Goal: Transaction & Acquisition: Subscribe to service/newsletter

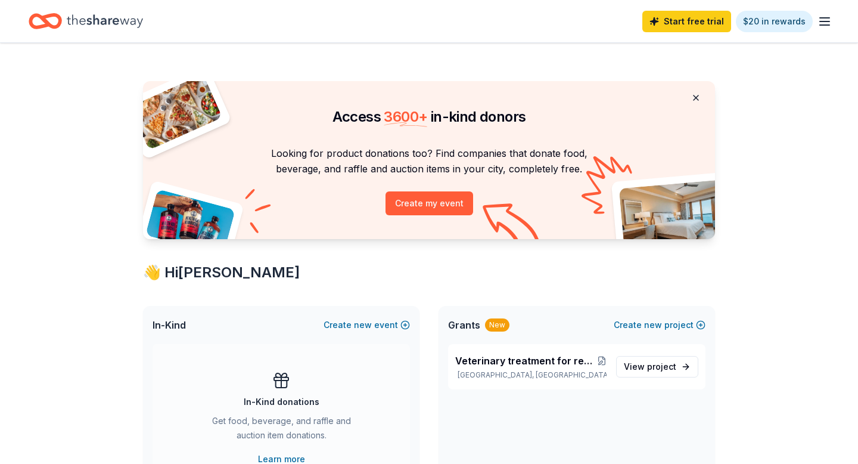
click at [463, 95] on button at bounding box center [696, 98] width 29 height 24
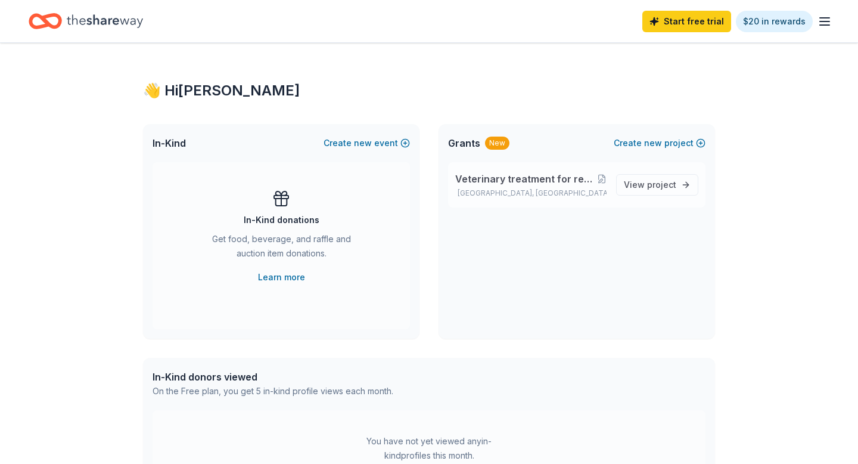
click at [463, 172] on span "Veterinary treatment for rescue dogs so they are healthy and adoptable" at bounding box center [525, 179] width 141 height 14
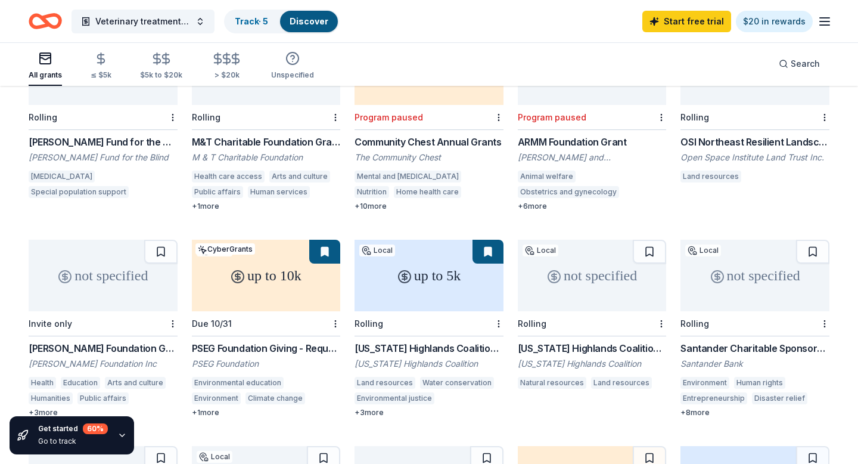
scroll to position [176, 0]
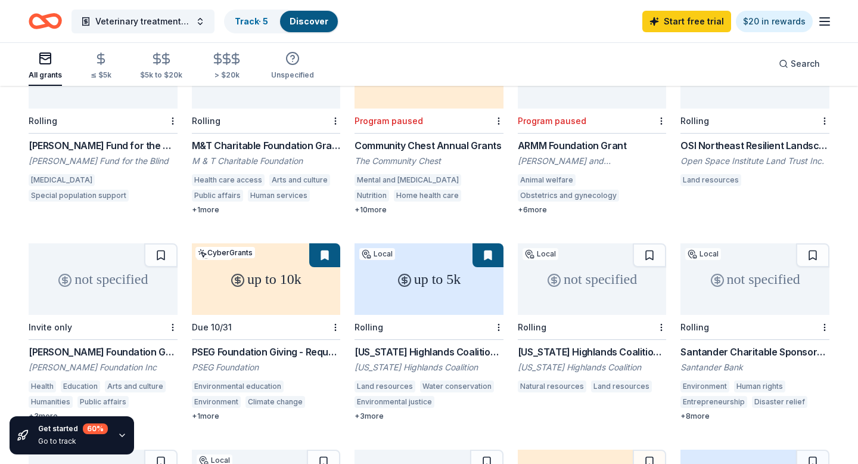
click at [381, 205] on div "+ 10 more" at bounding box center [429, 210] width 149 height 10
click at [463, 401] on div "+ 8 more" at bounding box center [755, 416] width 149 height 10
click at [208, 401] on div "+ 1 more" at bounding box center [266, 416] width 149 height 10
click at [211, 205] on div "+ 1 more" at bounding box center [266, 210] width 149 height 10
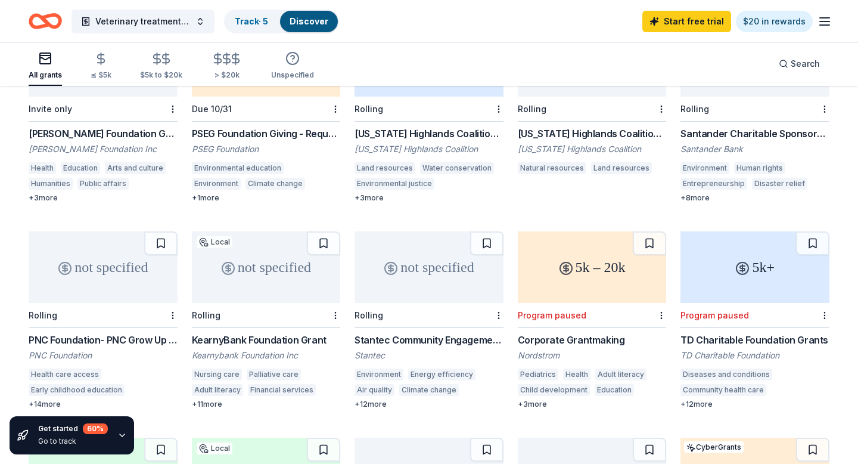
scroll to position [402, 0]
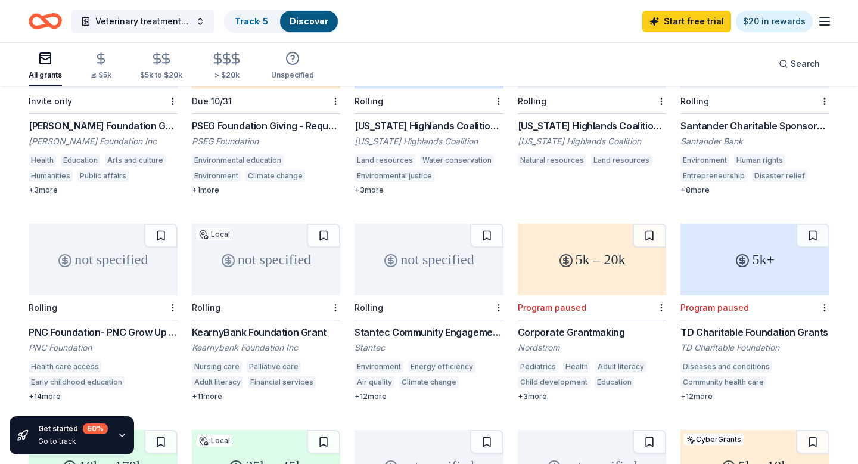
click at [52, 392] on div "+ 14 more" at bounding box center [103, 397] width 149 height 10
click at [216, 392] on div "+ 11 more" at bounding box center [266, 397] width 149 height 10
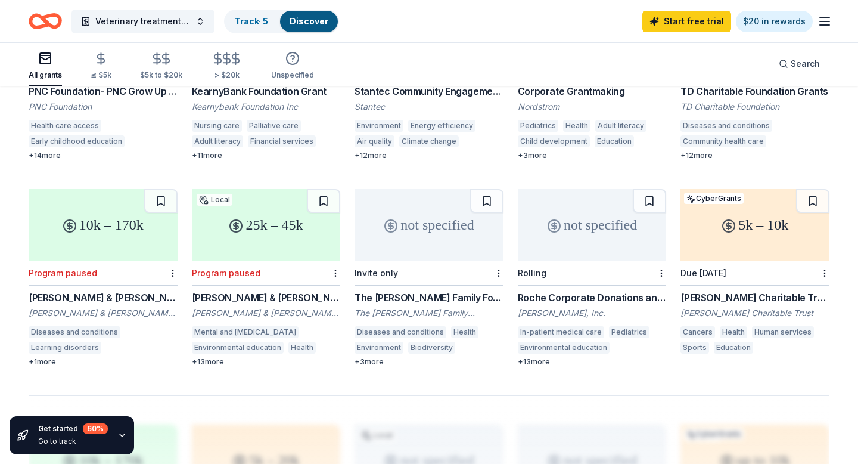
scroll to position [646, 0]
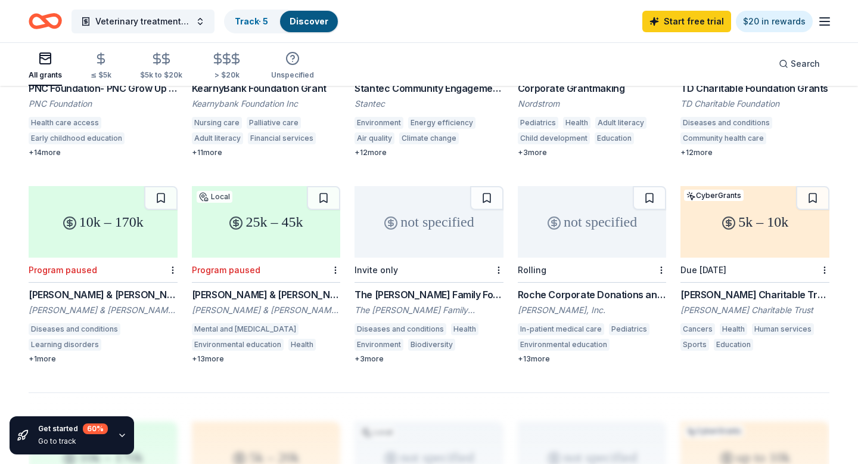
click at [463, 354] on div "+ 13 more" at bounding box center [592, 359] width 149 height 10
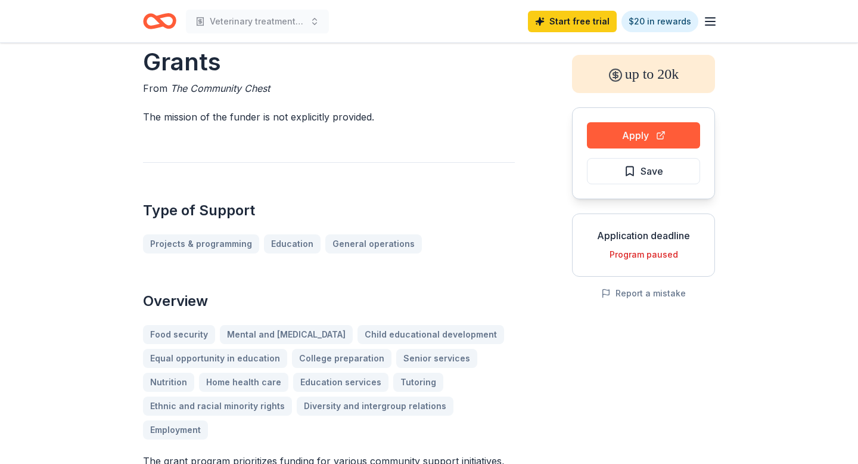
scroll to position [55, 0]
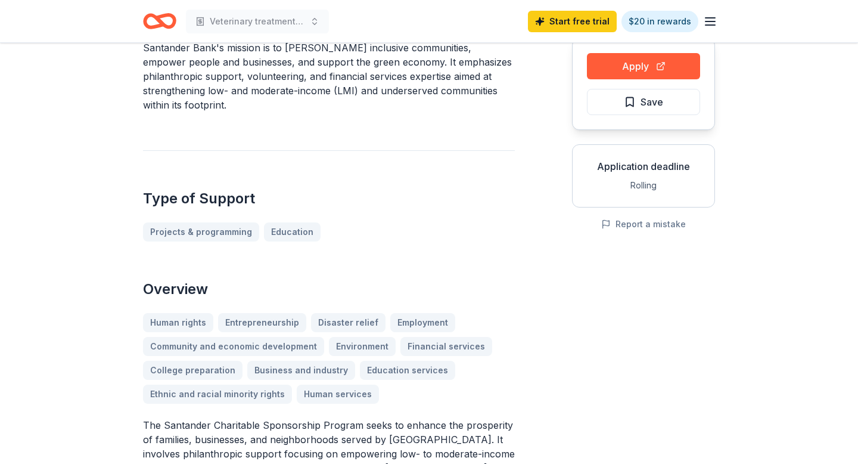
scroll to position [125, 0]
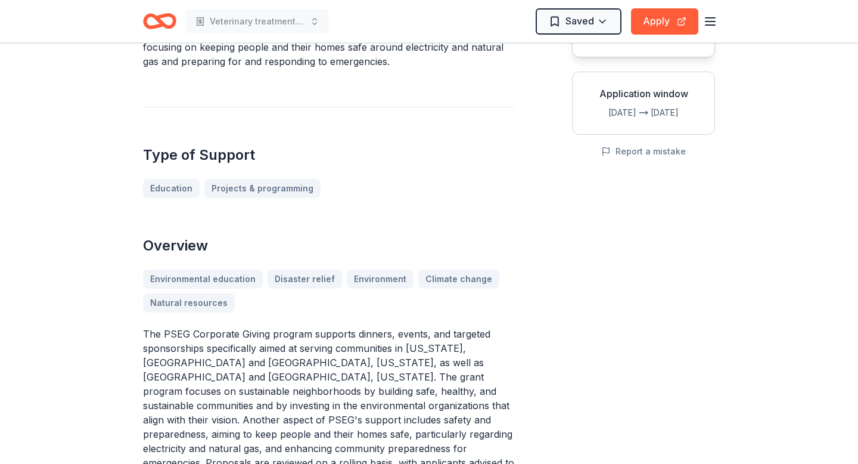
scroll to position [198, 0]
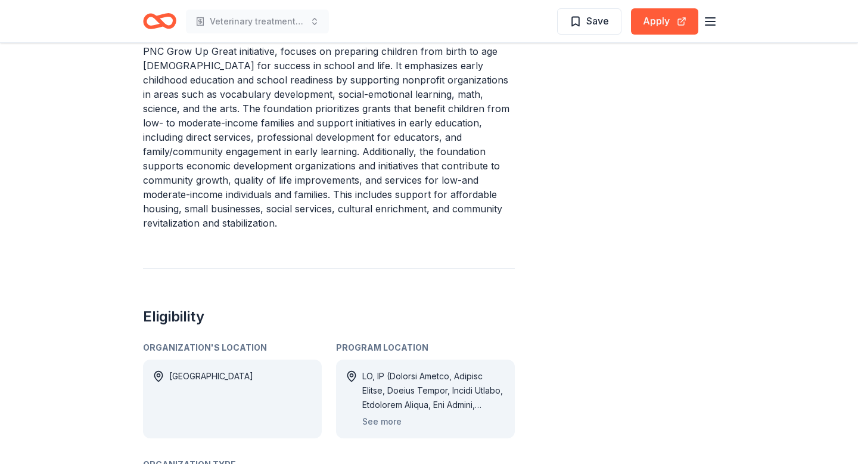
scroll to position [657, 0]
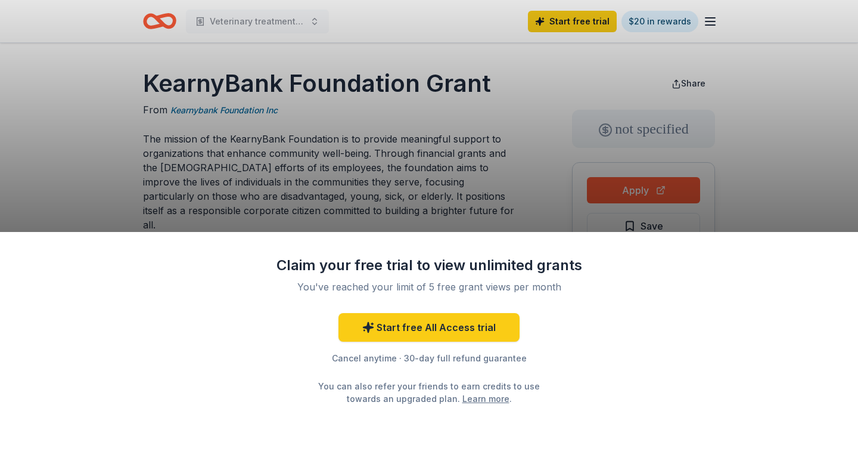
click at [76, 153] on div "Claim your free trial to view unlimited grants You've reached your limit of 5 f…" at bounding box center [429, 232] width 858 height 464
click at [243, 435] on div "Claim your free trial to view unlimited grants You've reached your limit of 5 f…" at bounding box center [429, 348] width 858 height 232
click at [530, 141] on div "Claim your free trial to view unlimited grants You've reached your limit of 5 f…" at bounding box center [429, 232] width 858 height 464
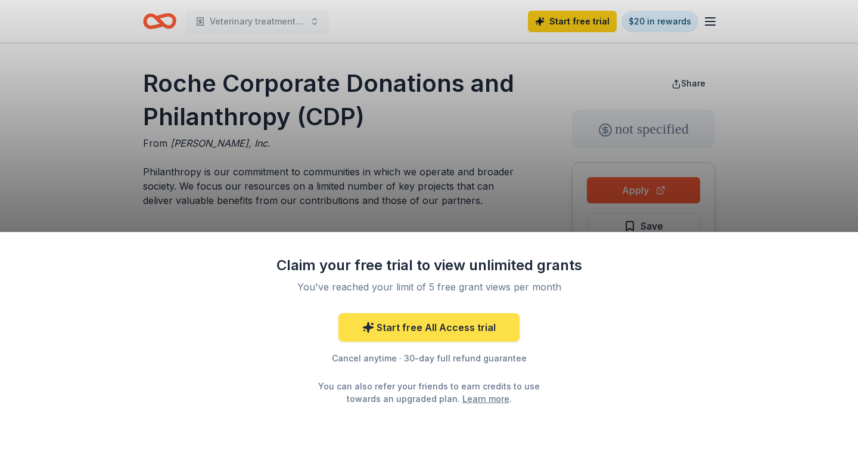
click at [482, 333] on link "Start free All Access trial" at bounding box center [429, 327] width 181 height 29
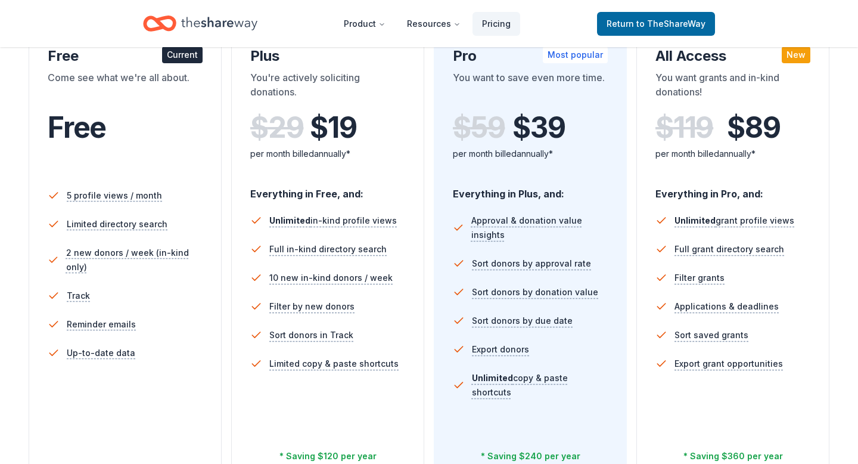
scroll to position [230, 0]
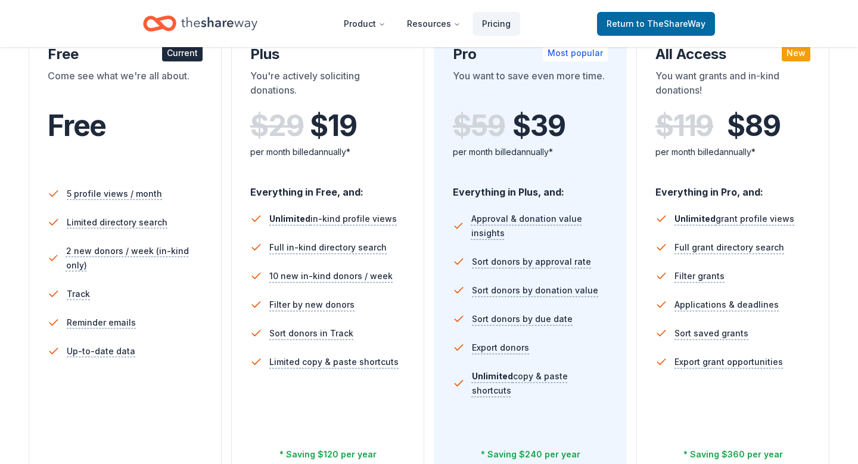
click at [141, 298] on li "Track" at bounding box center [125, 294] width 155 height 29
click at [690, 24] on span "to TheShareWay" at bounding box center [671, 23] width 69 height 10
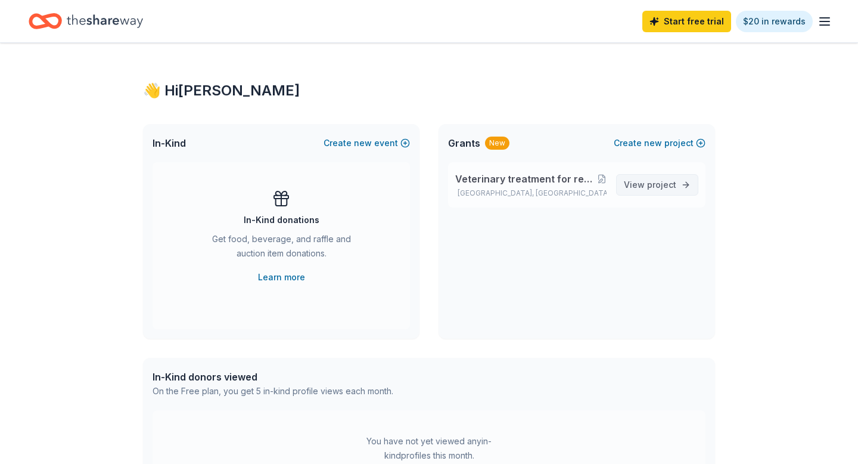
click at [680, 184] on link "View project" at bounding box center [657, 184] width 82 height 21
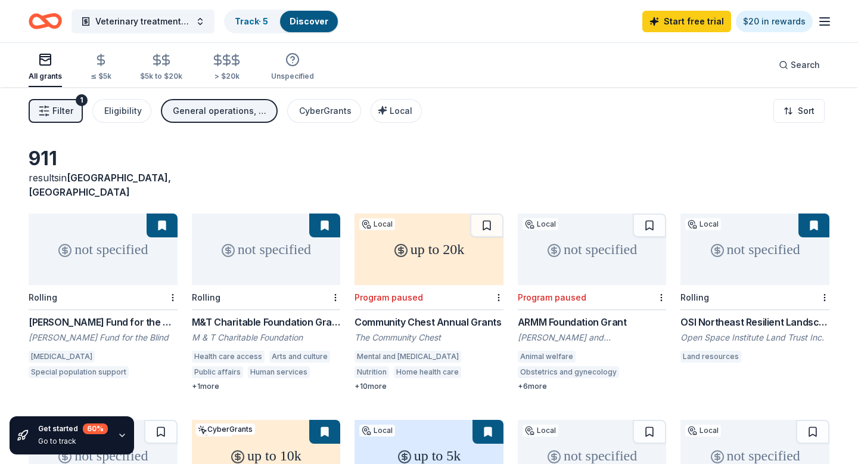
click at [313, 21] on link "Discover" at bounding box center [309, 21] width 39 height 10
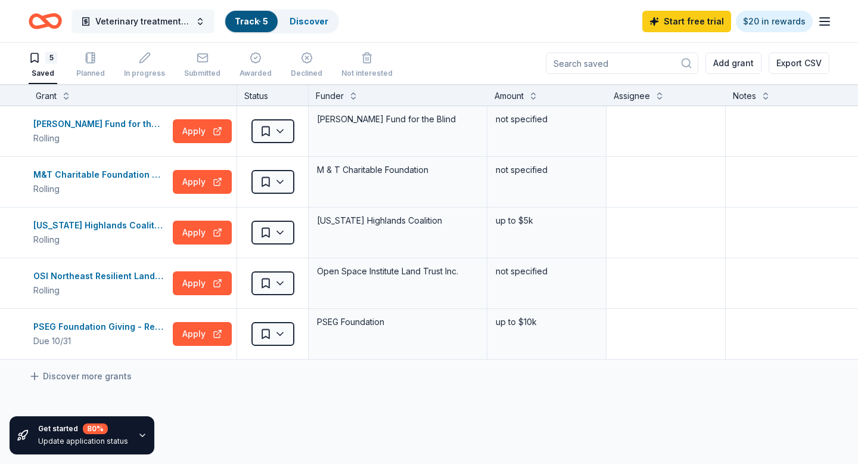
click at [198, 23] on button "Veterinary treatment for rescue dogs so they are healthy and adoptable" at bounding box center [143, 22] width 143 height 24
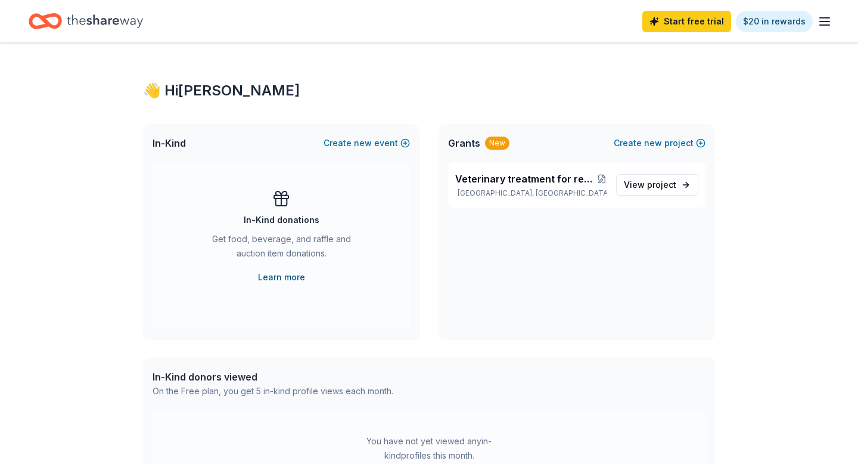
click at [293, 272] on link "Learn more" at bounding box center [281, 277] width 47 height 14
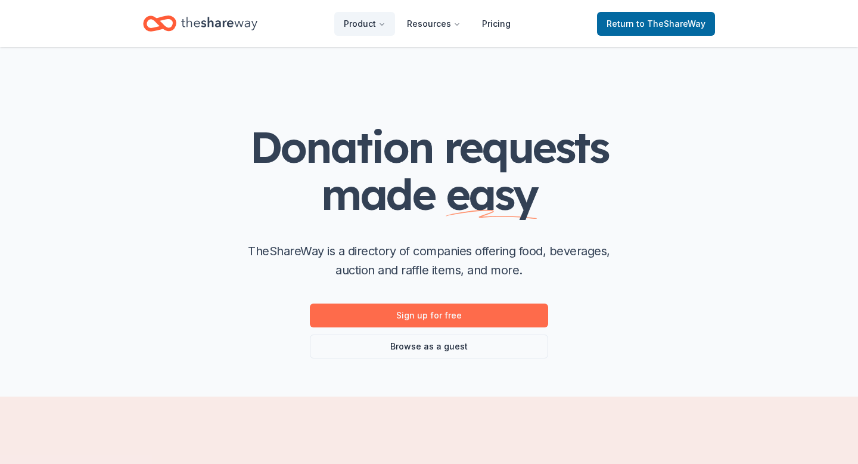
click at [511, 316] on link "Sign up for free" at bounding box center [429, 315] width 238 height 24
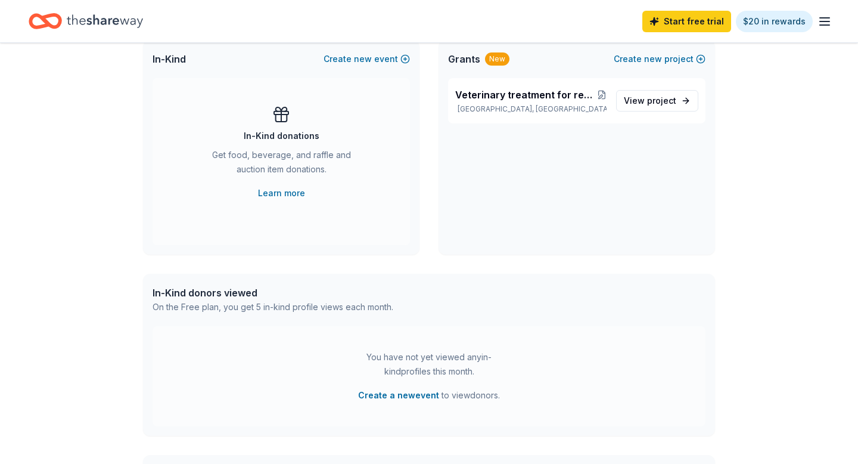
scroll to position [80, 0]
